Goal: Navigation & Orientation: Find specific page/section

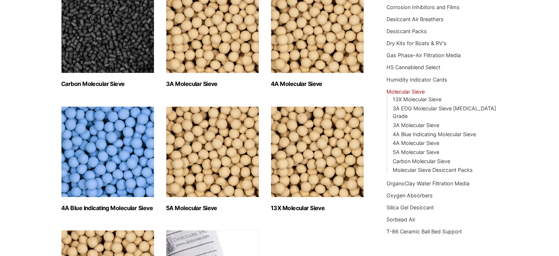
scroll to position [142, 0]
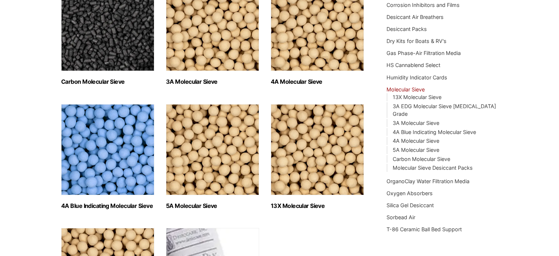
click at [303, 140] on img "Visit product category 13X Molecular Sieve" at bounding box center [317, 149] width 93 height 91
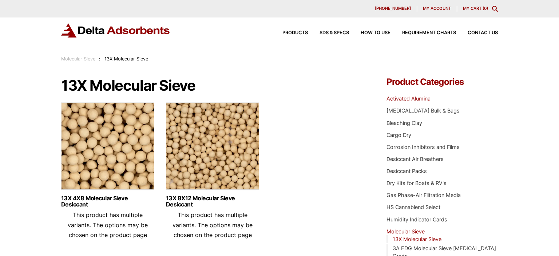
click at [416, 100] on link "Activated Alumina" at bounding box center [409, 98] width 44 height 6
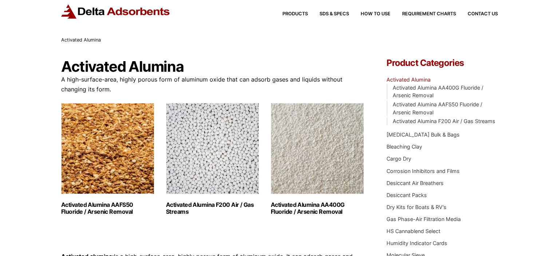
scroll to position [20, 0]
